Goal: Information Seeking & Learning: Compare options

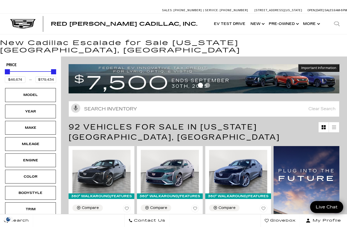
click at [19, 92] on div "Model" at bounding box center [30, 95] width 25 height 6
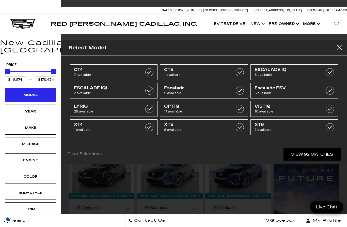
click at [134, 110] on span "28 available" at bounding box center [108, 111] width 68 height 5
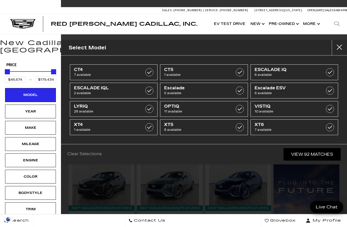
click at [186, 112] on span "11 available" at bounding box center [198, 111] width 68 height 5
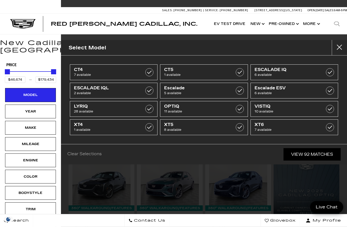
click at [298, 112] on span "10 available" at bounding box center [289, 111] width 68 height 5
click at [240, 111] on label at bounding box center [240, 109] width 8 height 8
type input "$61,446"
type input "$91,110"
checkbox input "true"
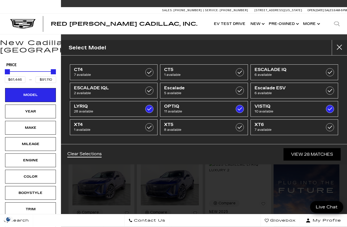
type input "$55,679"
type input "$99,315"
checkbox input "true"
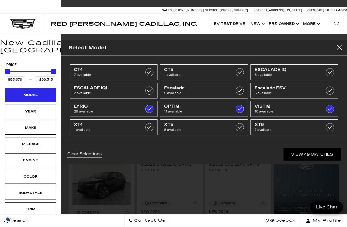
click at [145, 114] on link "LYRIQ 28 available" at bounding box center [114, 109] width 88 height 16
type input "$80,990"
checkbox input "false"
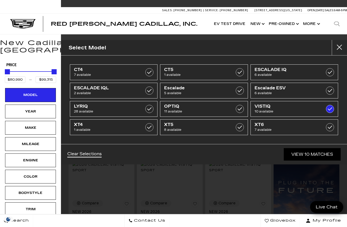
click at [301, 155] on link "View 10 Matches" at bounding box center [312, 154] width 57 height 12
